Goal: Use online tool/utility: Utilize a website feature to perform a specific function

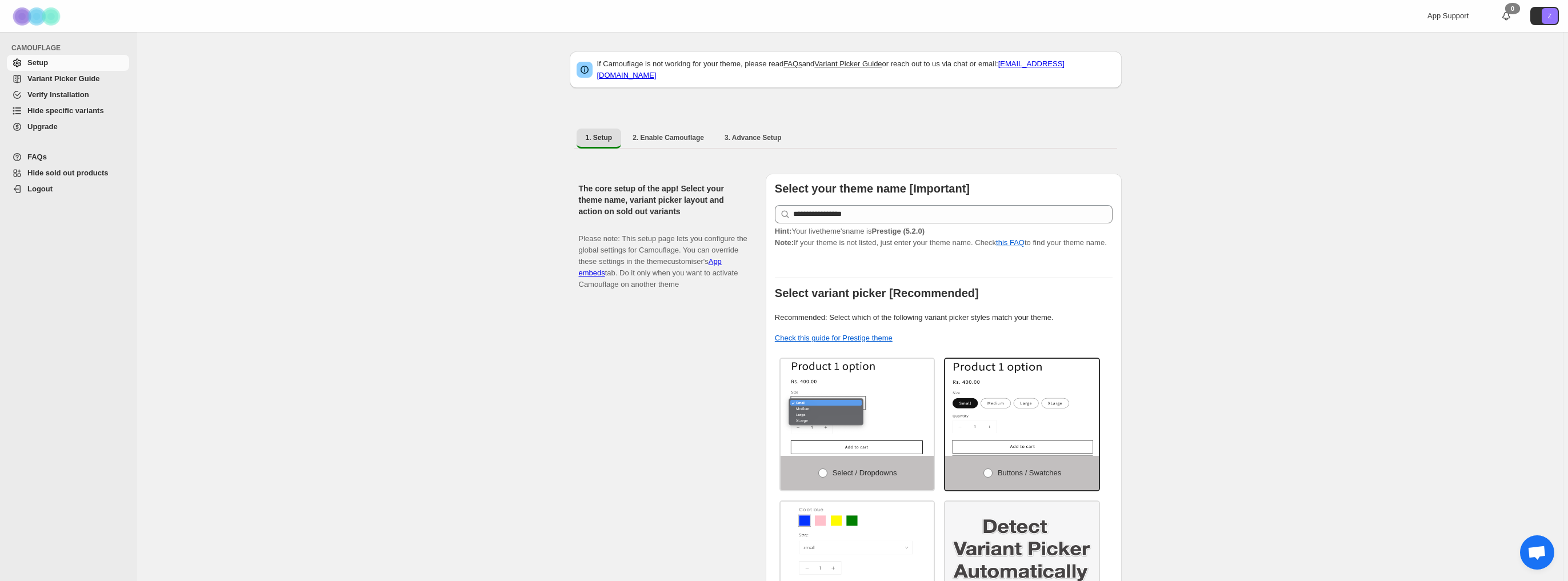
click at [87, 110] on span "Hide specific variants" at bounding box center [65, 111] width 76 height 9
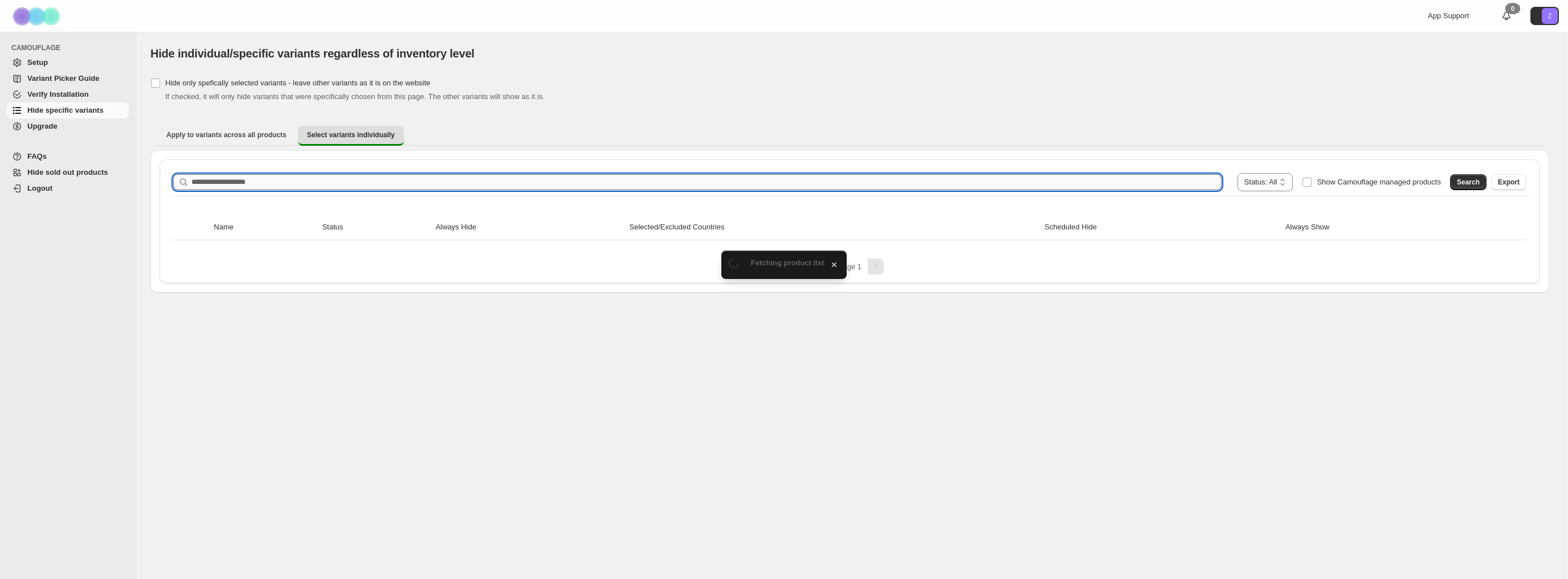
click at [267, 182] on input "Search product name" at bounding box center [706, 182] width 1030 height 16
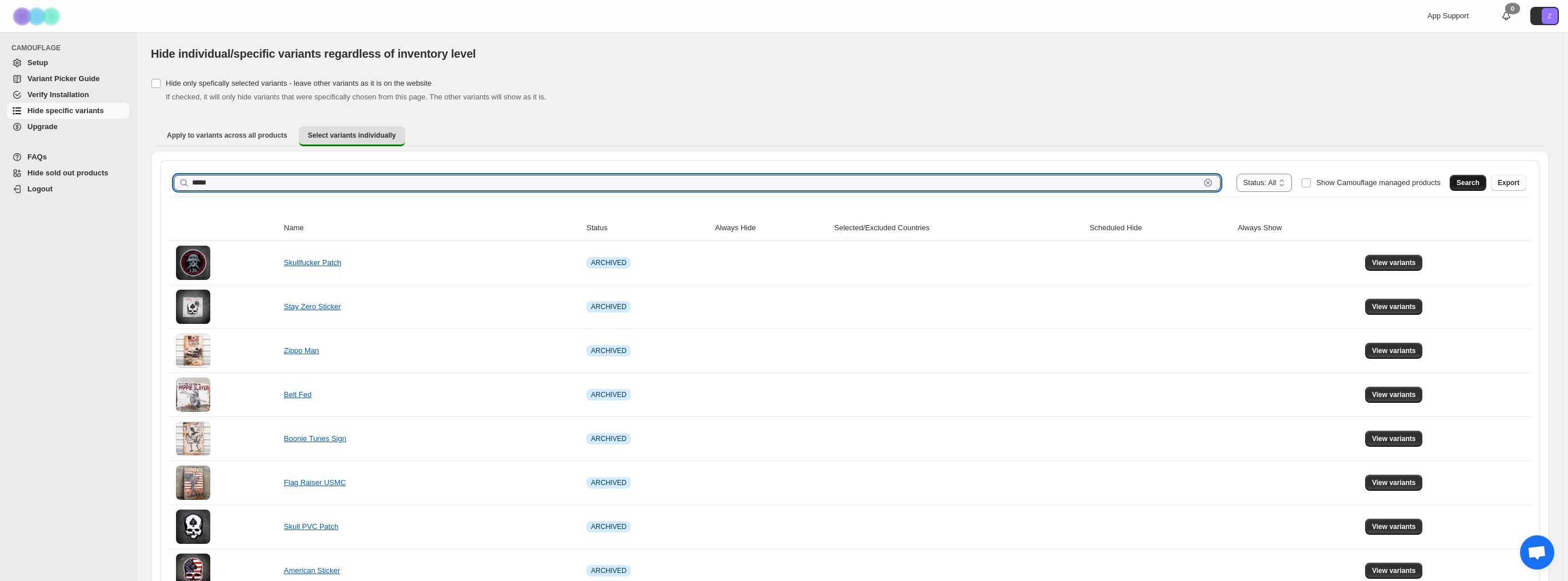
type input "*****"
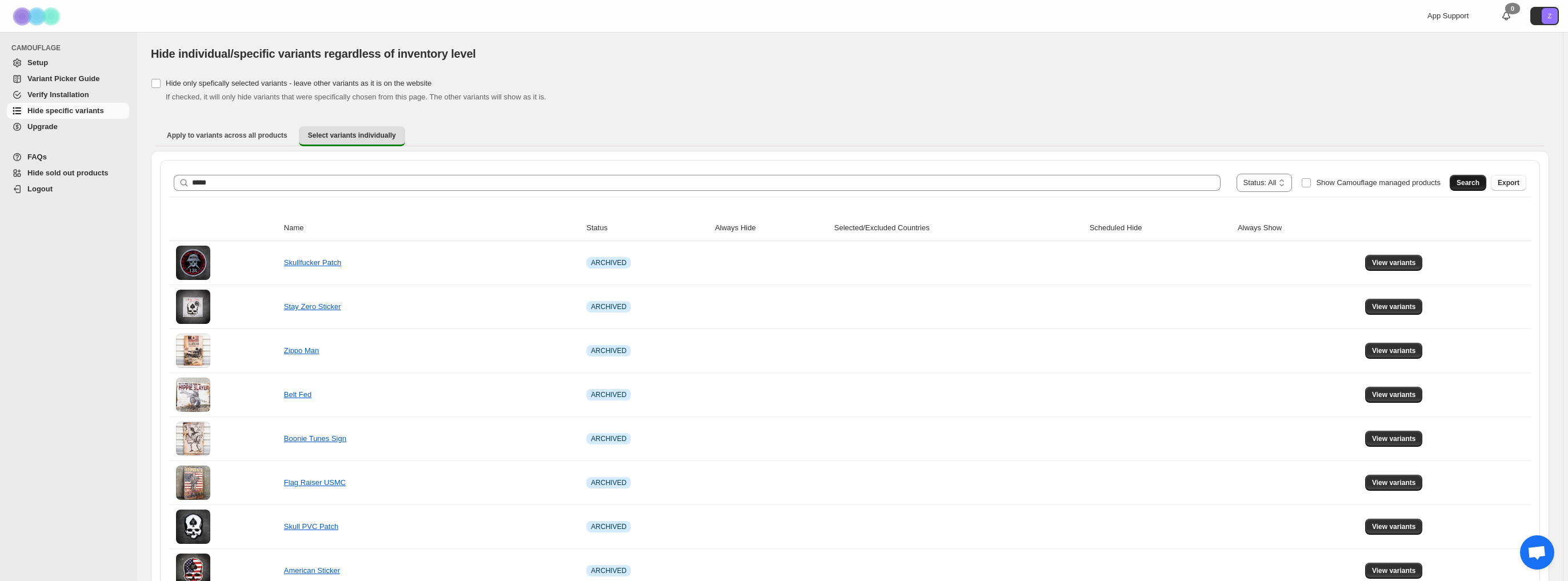
click at [1479, 184] on span "Search" at bounding box center [1467, 183] width 23 height 9
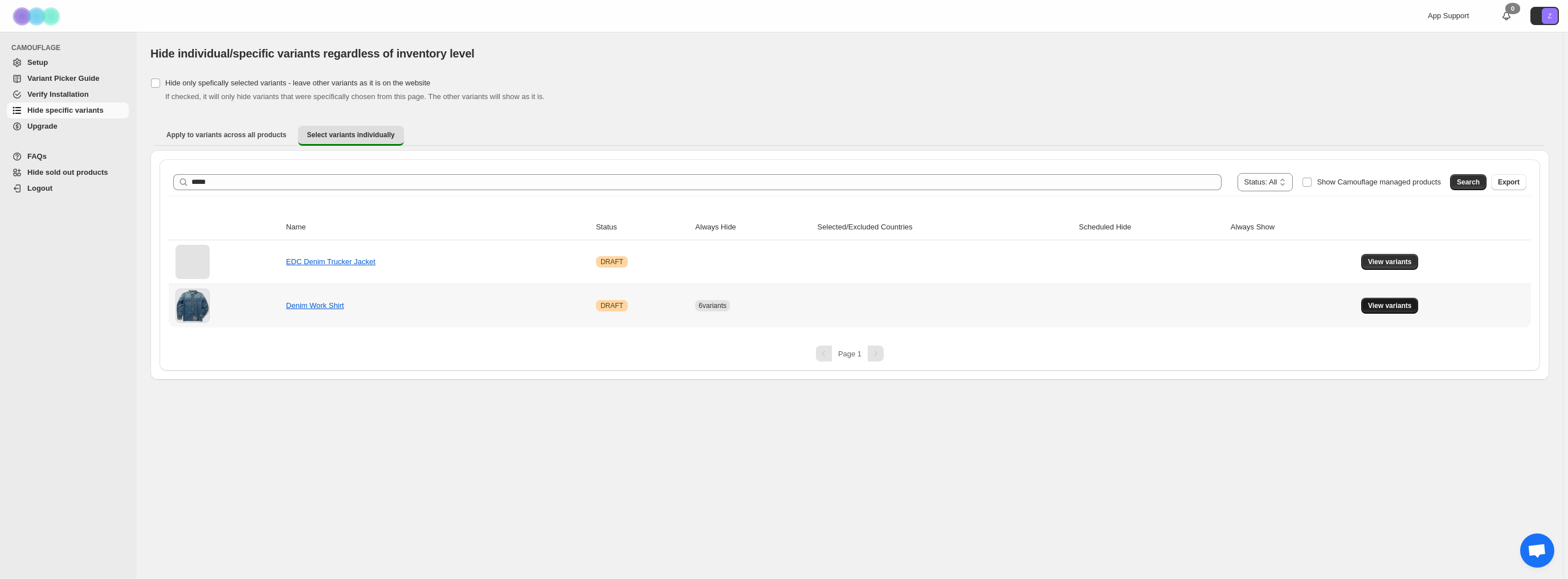
click at [1391, 304] on span "View variants" at bounding box center [1390, 306] width 44 height 9
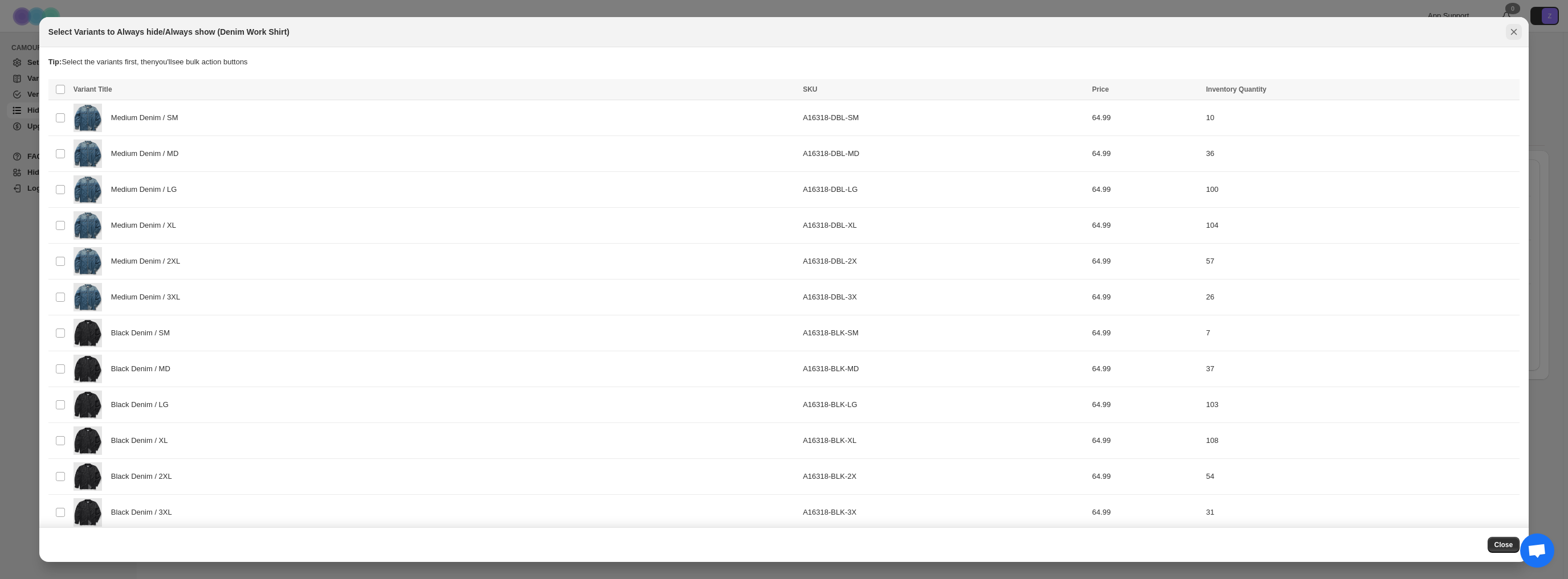
click at [1519, 32] on icon "Close" at bounding box center [1514, 32] width 12 height 12
